Goal: Task Accomplishment & Management: Use online tool/utility

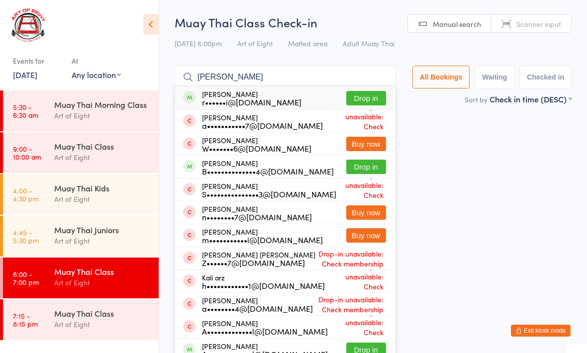
type input "[PERSON_NAME]"
click at [355, 94] on button "Drop in" at bounding box center [366, 98] width 40 height 14
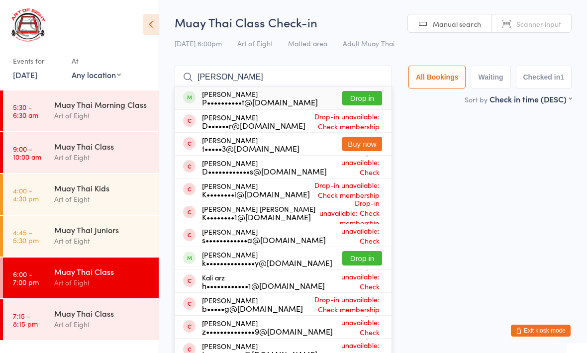
type input "[PERSON_NAME]"
click at [367, 99] on button "Drop in" at bounding box center [362, 98] width 40 height 14
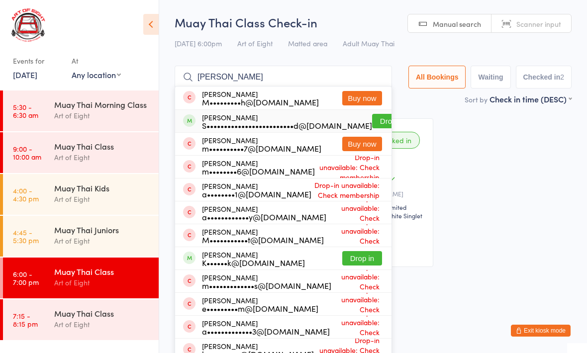
type input "[PERSON_NAME]"
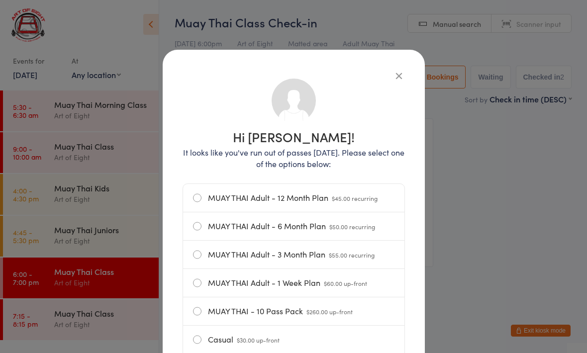
click at [407, 69] on div "Hi [PERSON_NAME]! It looks like you've run out of passes [DATE]. Please select …" at bounding box center [294, 274] width 262 height 449
click at [407, 66] on div "Hi [PERSON_NAME]! It looks like you've run out of passes [DATE]. Please select …" at bounding box center [294, 274] width 262 height 449
click at [418, 62] on div "Hi [PERSON_NAME]! It looks like you've run out of passes [DATE]. Please select …" at bounding box center [294, 274] width 262 height 449
click at [408, 71] on div "Hi [PERSON_NAME]! It looks like you've run out of passes [DATE]. Please select …" at bounding box center [294, 274] width 262 height 449
click at [411, 61] on div "Hi [PERSON_NAME]! It looks like you've run out of passes [DATE]. Please select …" at bounding box center [294, 274] width 262 height 449
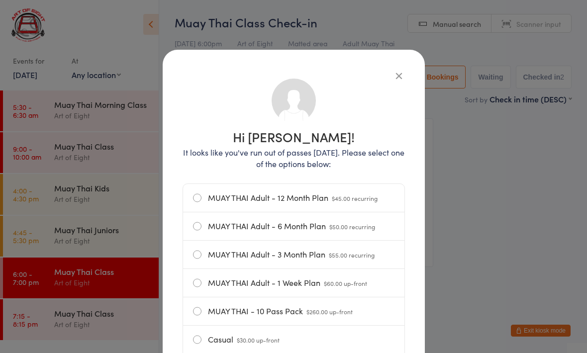
click at [403, 68] on div "Hi [PERSON_NAME]! It looks like you've run out of passes [DATE]. Please select …" at bounding box center [294, 274] width 262 height 449
click at [402, 71] on icon "button" at bounding box center [399, 75] width 11 height 11
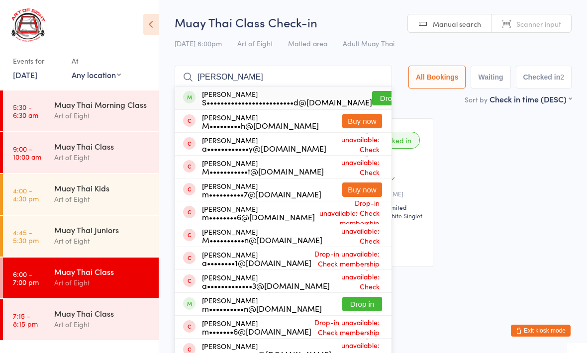
type input "[PERSON_NAME]"
click at [257, 95] on div "[PERSON_NAME] S•••••••••••••••••••••••••d@[DOMAIN_NAME]" at bounding box center [287, 98] width 170 height 16
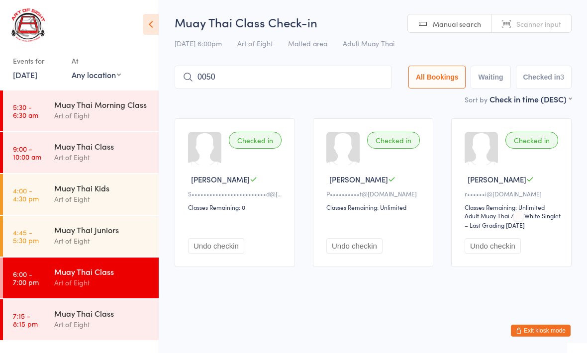
type input "0050"
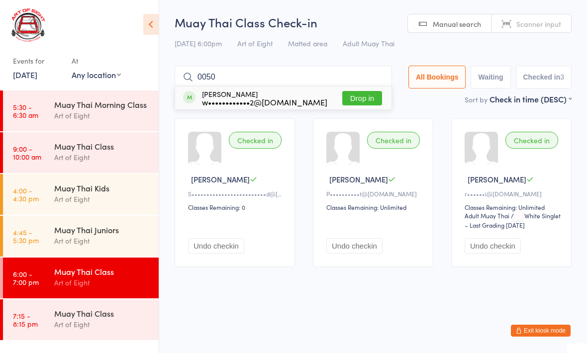
click at [353, 101] on button "Drop in" at bounding box center [362, 98] width 40 height 14
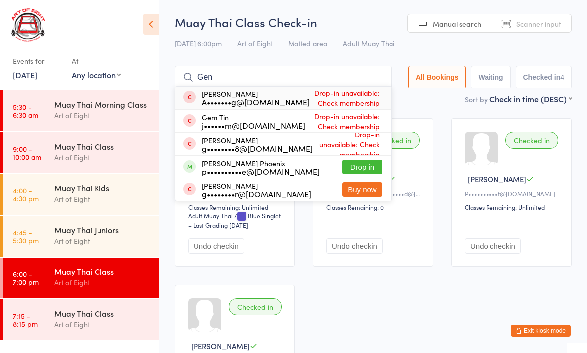
type input "Gen"
click at [366, 162] on button "Drop in" at bounding box center [362, 167] width 40 height 14
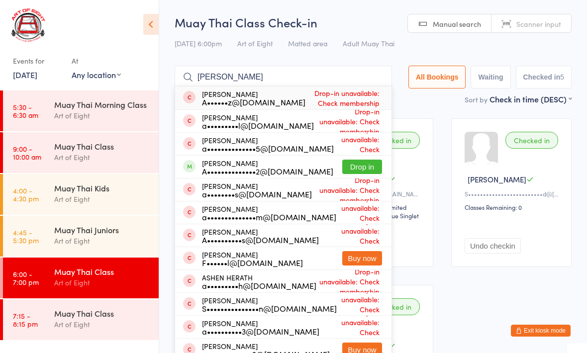
type input "Ashley"
click at [350, 167] on button "Drop in" at bounding box center [362, 167] width 40 height 14
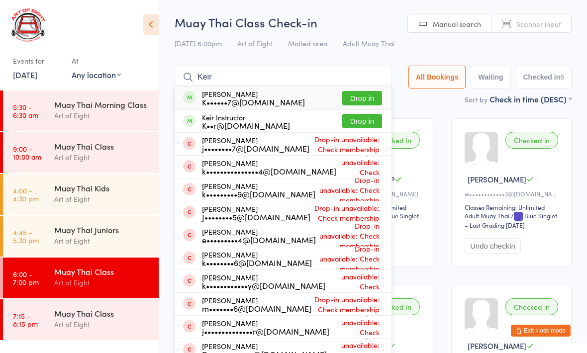
type input "Keir"
click at [249, 92] on div "Keir Westacott K••••••7@gmail.com" at bounding box center [253, 98] width 103 height 16
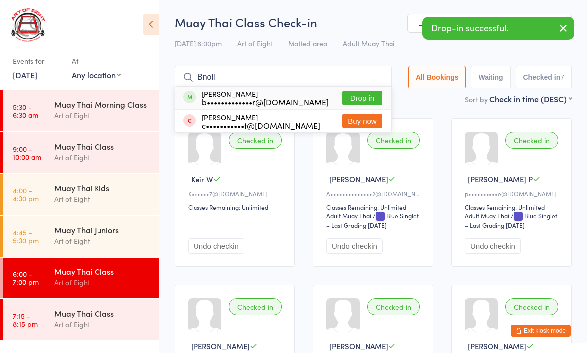
type input "Bnoll"
click at [362, 96] on button "Drop in" at bounding box center [362, 98] width 40 height 14
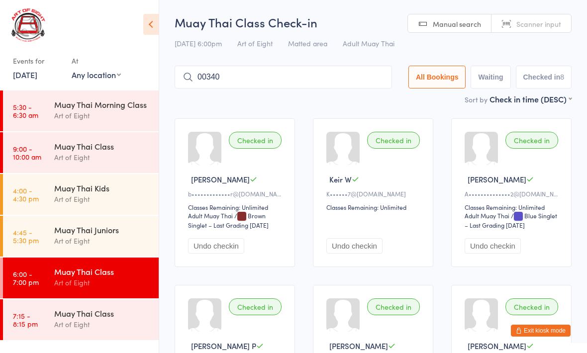
type input "00340"
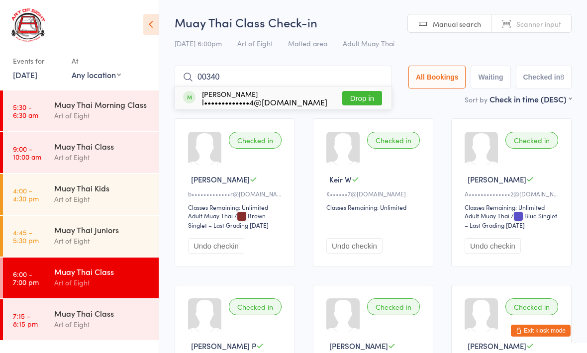
click at [354, 104] on button "Drop in" at bounding box center [362, 98] width 40 height 14
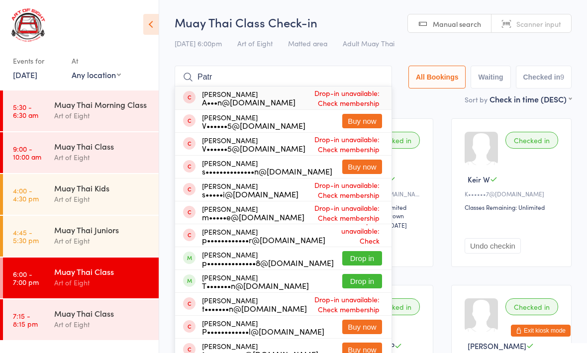
type input "Patr"
click at [359, 263] on button "Drop in" at bounding box center [362, 258] width 40 height 14
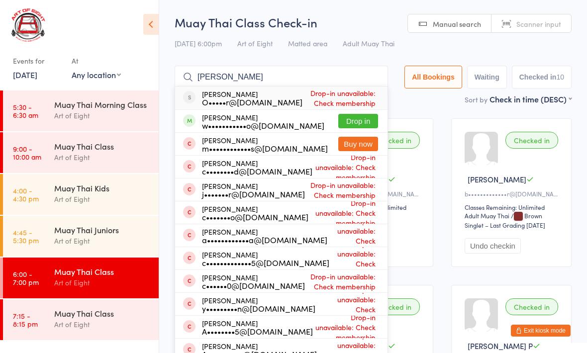
type input "Carlo"
click at [346, 120] on button "Drop in" at bounding box center [358, 121] width 40 height 14
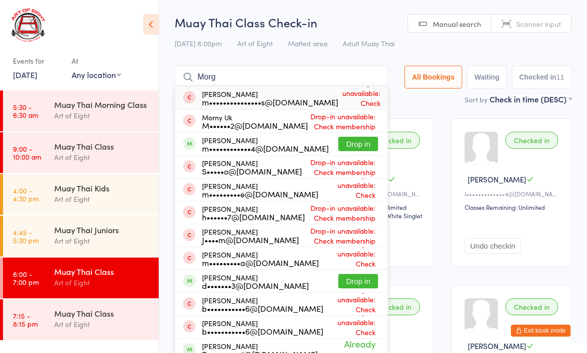
type input "Morg"
click at [359, 140] on button "Drop in" at bounding box center [358, 144] width 40 height 14
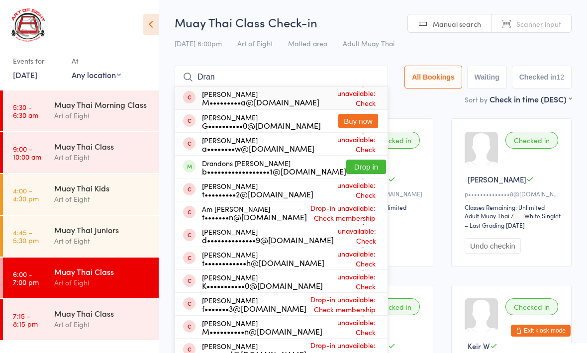
type input "Dran"
click at [360, 164] on button "Drop in" at bounding box center [366, 167] width 40 height 14
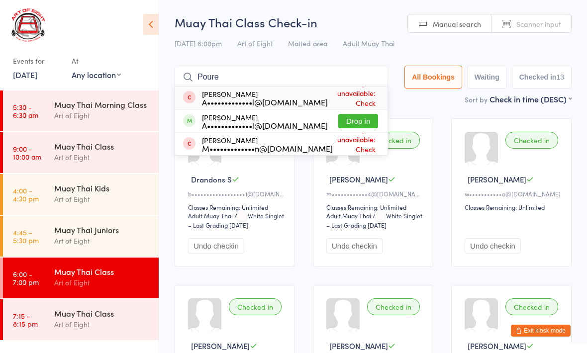
type input "Poure"
click at [354, 115] on button "Drop in" at bounding box center [358, 121] width 40 height 14
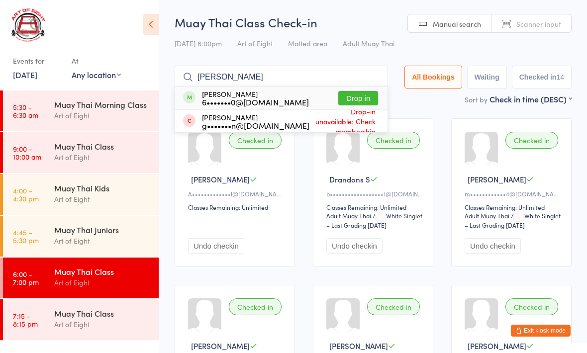
type input "Gustavo"
click at [339, 93] on button "Drop in" at bounding box center [358, 98] width 40 height 14
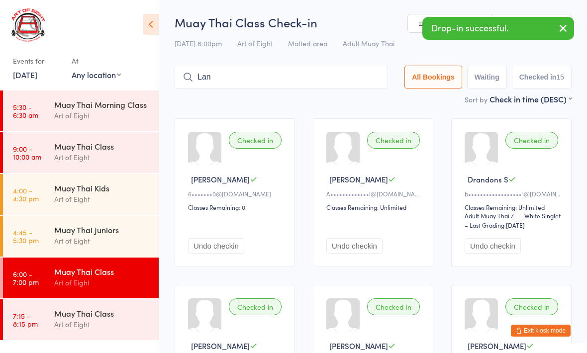
type input "Lanu"
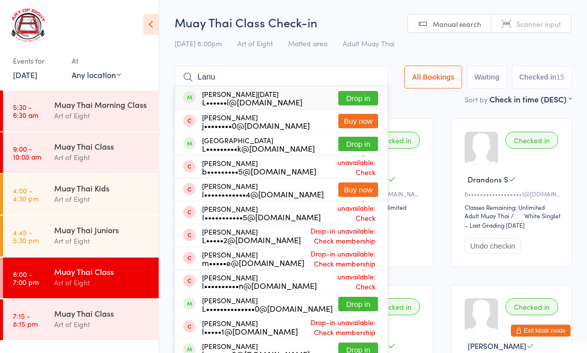
type input "Lanu"
click at [347, 94] on button "Drop in" at bounding box center [358, 98] width 40 height 14
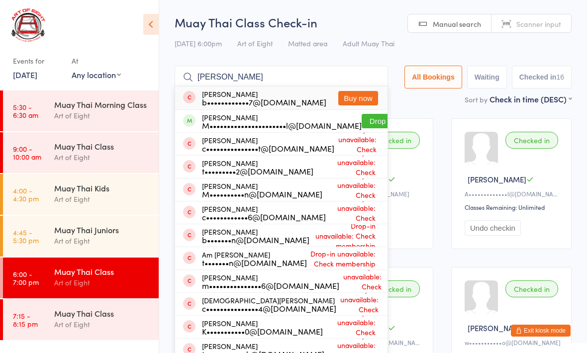
type input "[PERSON_NAME]"
click at [362, 120] on button "Drop in" at bounding box center [382, 121] width 40 height 14
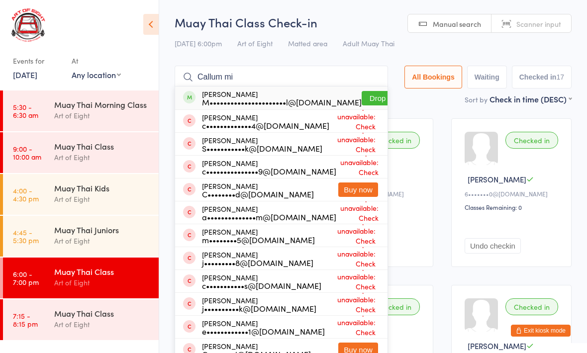
type input "Callum mi"
click at [362, 102] on button "Drop in" at bounding box center [382, 98] width 40 height 14
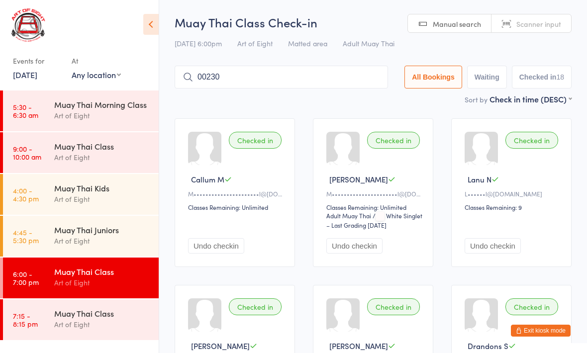
type input "00230"
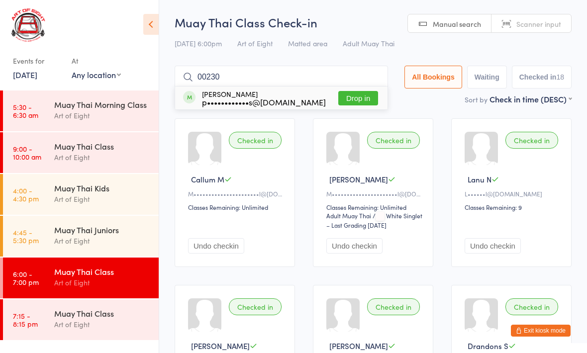
click at [344, 99] on button "Drop in" at bounding box center [358, 98] width 40 height 14
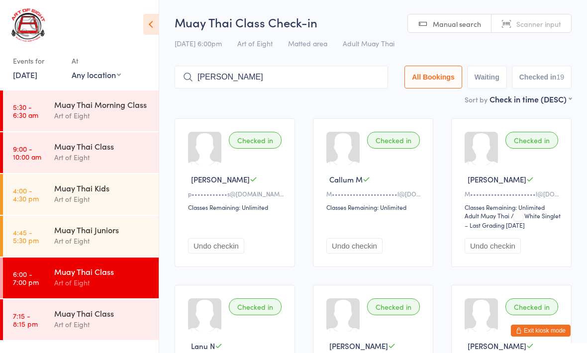
type input "[PERSON_NAME]"
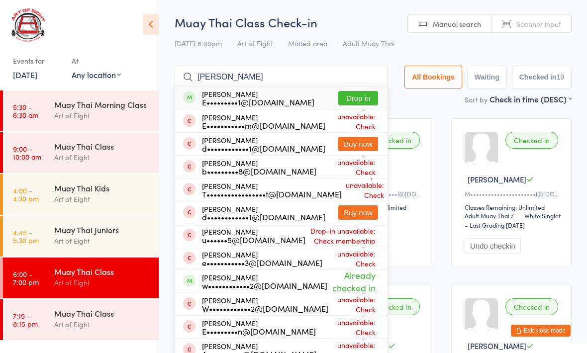
click at [356, 96] on button "Drop in" at bounding box center [358, 98] width 40 height 14
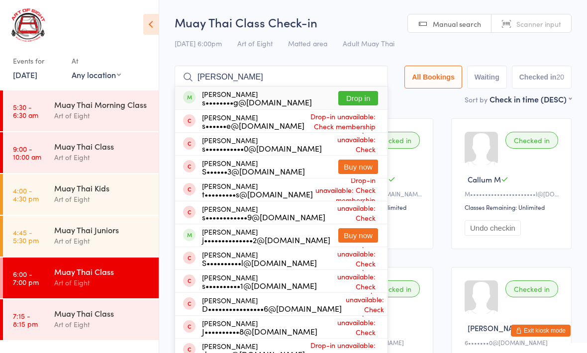
type input "Simon"
click at [349, 95] on button "Drop in" at bounding box center [358, 98] width 40 height 14
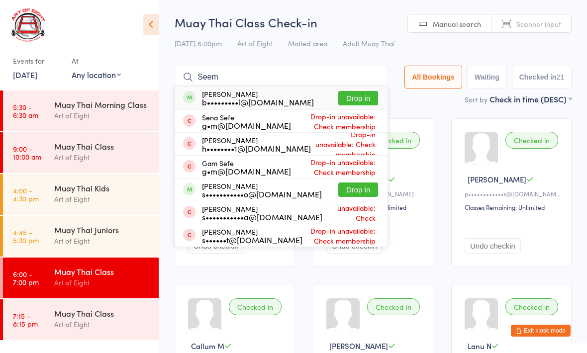
type input "Seem"
click at [354, 102] on button "Drop in" at bounding box center [358, 98] width 40 height 14
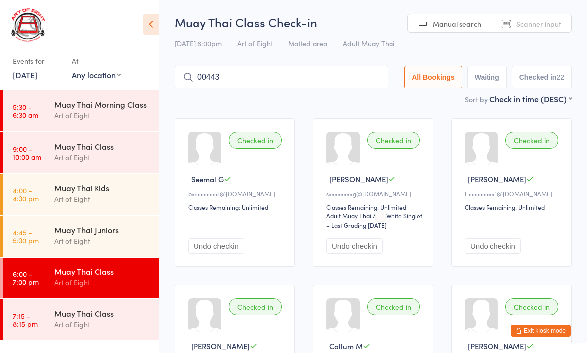
type input "00443"
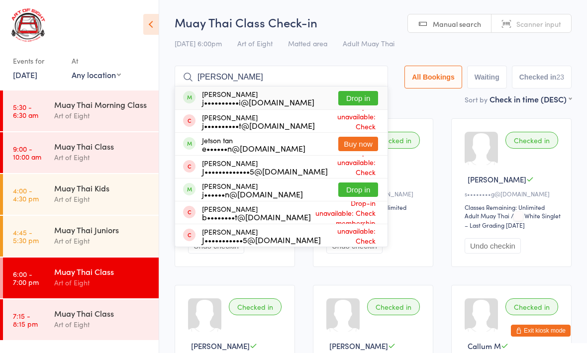
type input "Jett"
click at [342, 89] on div "Jett Spiteri j••••••••••i@gmail.com Drop in" at bounding box center [281, 98] width 212 height 23
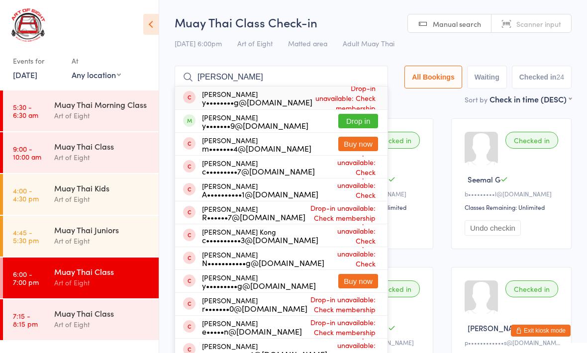
type input "Yan"
click at [350, 123] on button "Drop in" at bounding box center [358, 121] width 40 height 14
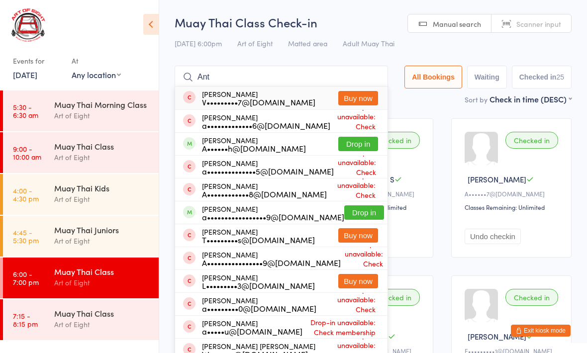
type input "Ant"
click at [348, 209] on button "Drop in" at bounding box center [364, 213] width 40 height 14
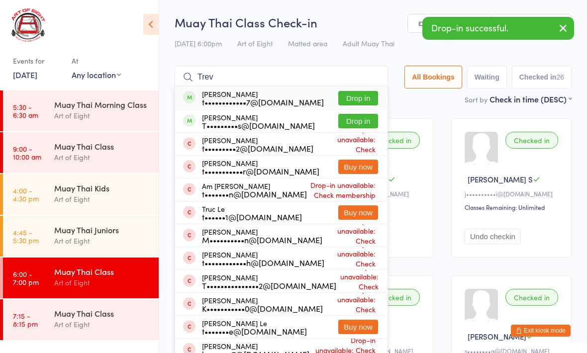
type input "Trev"
click at [354, 94] on button "Drop in" at bounding box center [358, 98] width 40 height 14
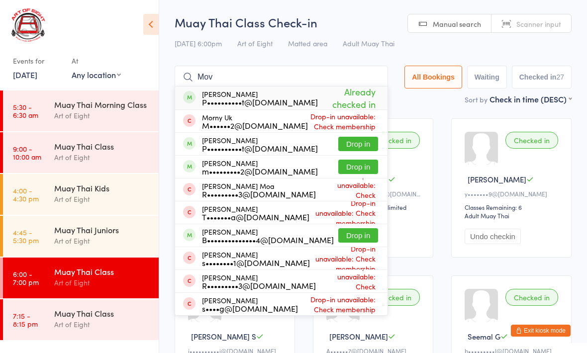
type input "Mov"
click at [349, 170] on button "Drop in" at bounding box center [358, 167] width 40 height 14
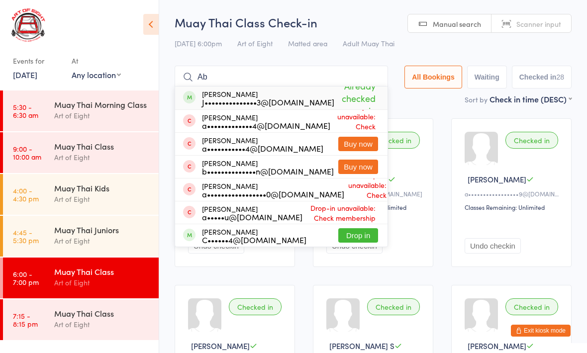
type input "A"
